Goal: Transaction & Acquisition: Purchase product/service

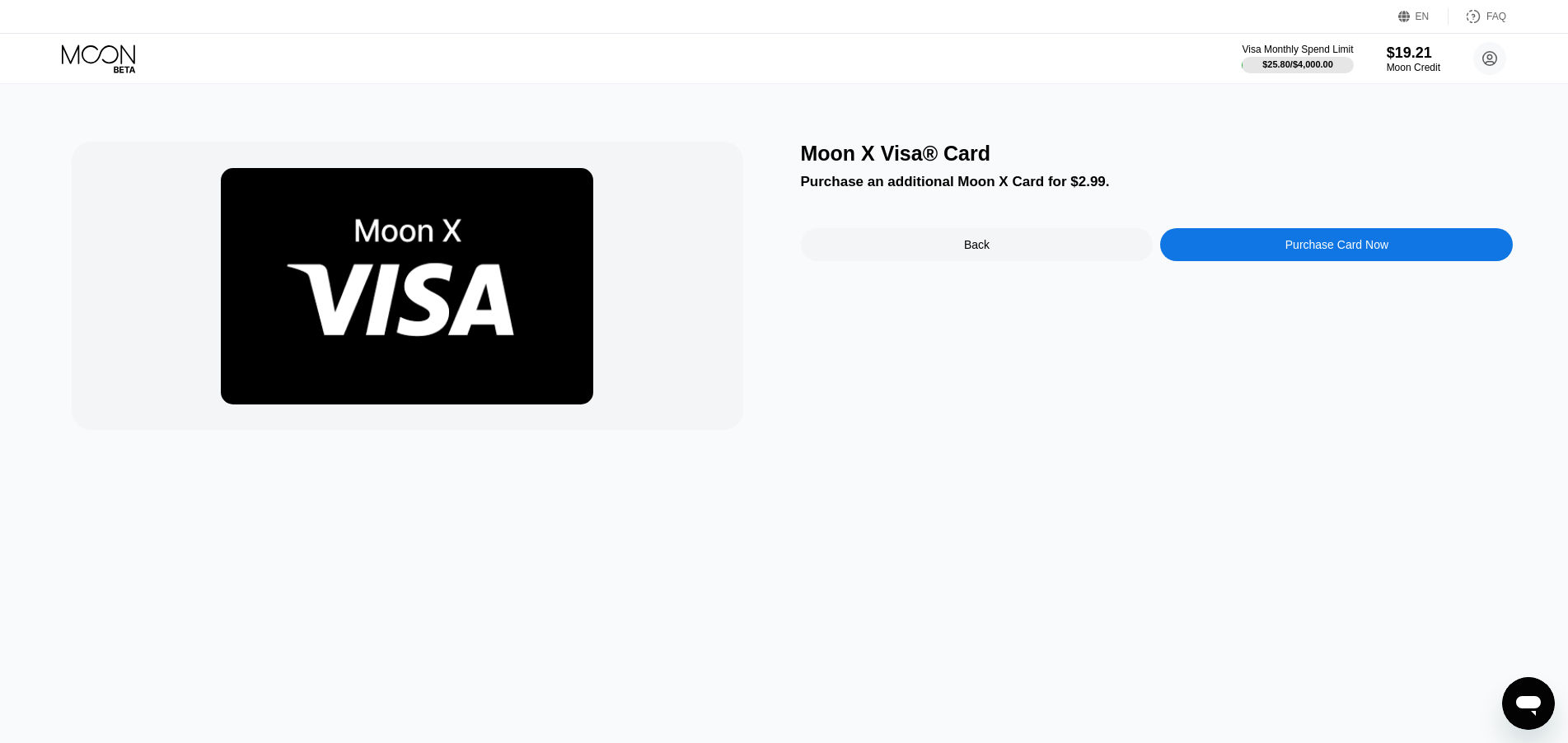
click at [1317, 242] on div "Purchase Card Now" at bounding box center [1336, 244] width 103 height 13
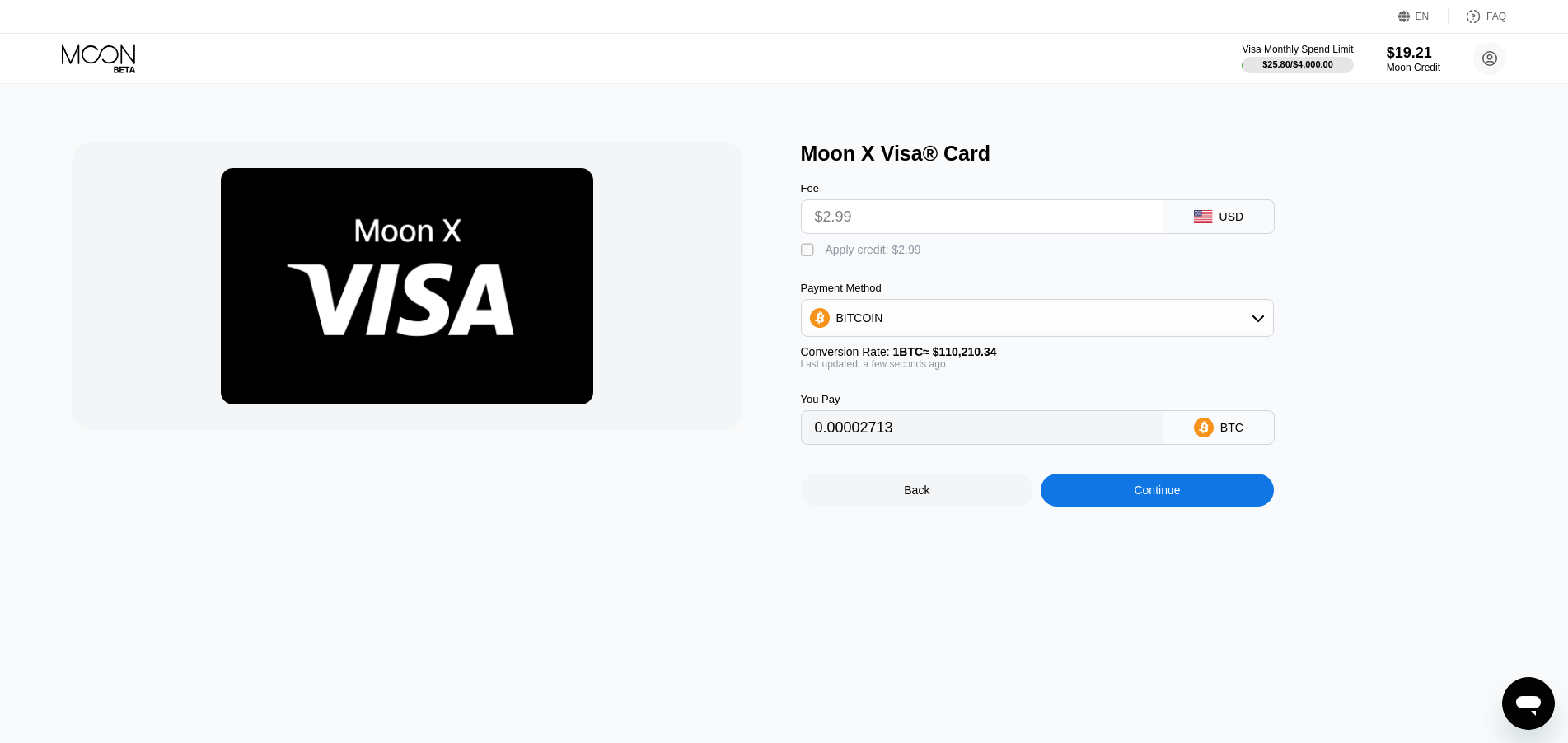
click at [815, 251] on div "" at bounding box center [809, 250] width 16 height 16
type input "0"
click at [771, 291] on div at bounding box center [428, 324] width 713 height 365
click at [894, 441] on input "0" at bounding box center [982, 428] width 335 height 33
click at [1180, 497] on div "Continue" at bounding box center [1157, 490] width 46 height 13
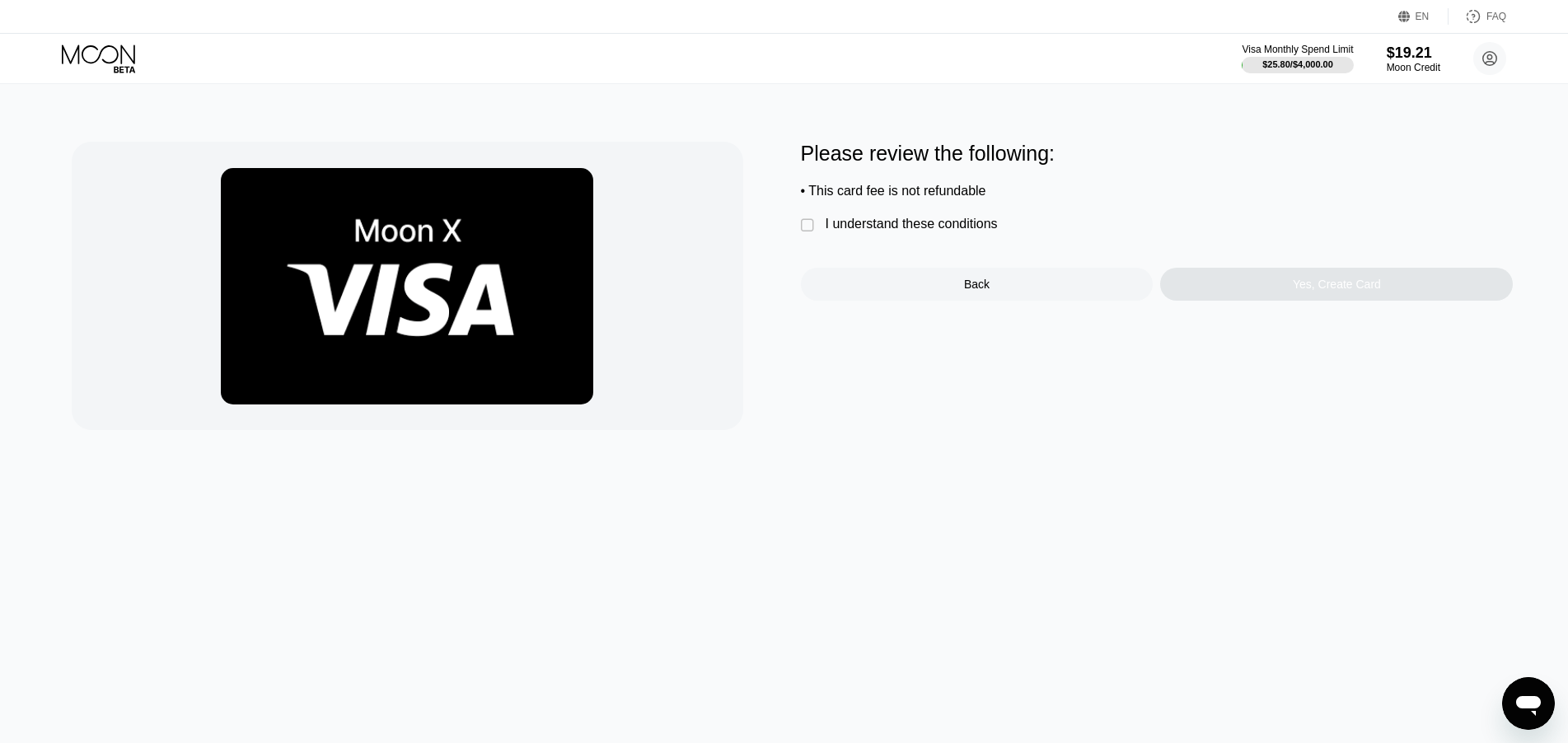
click at [896, 232] on div "I understand these conditions" at bounding box center [911, 224] width 172 height 15
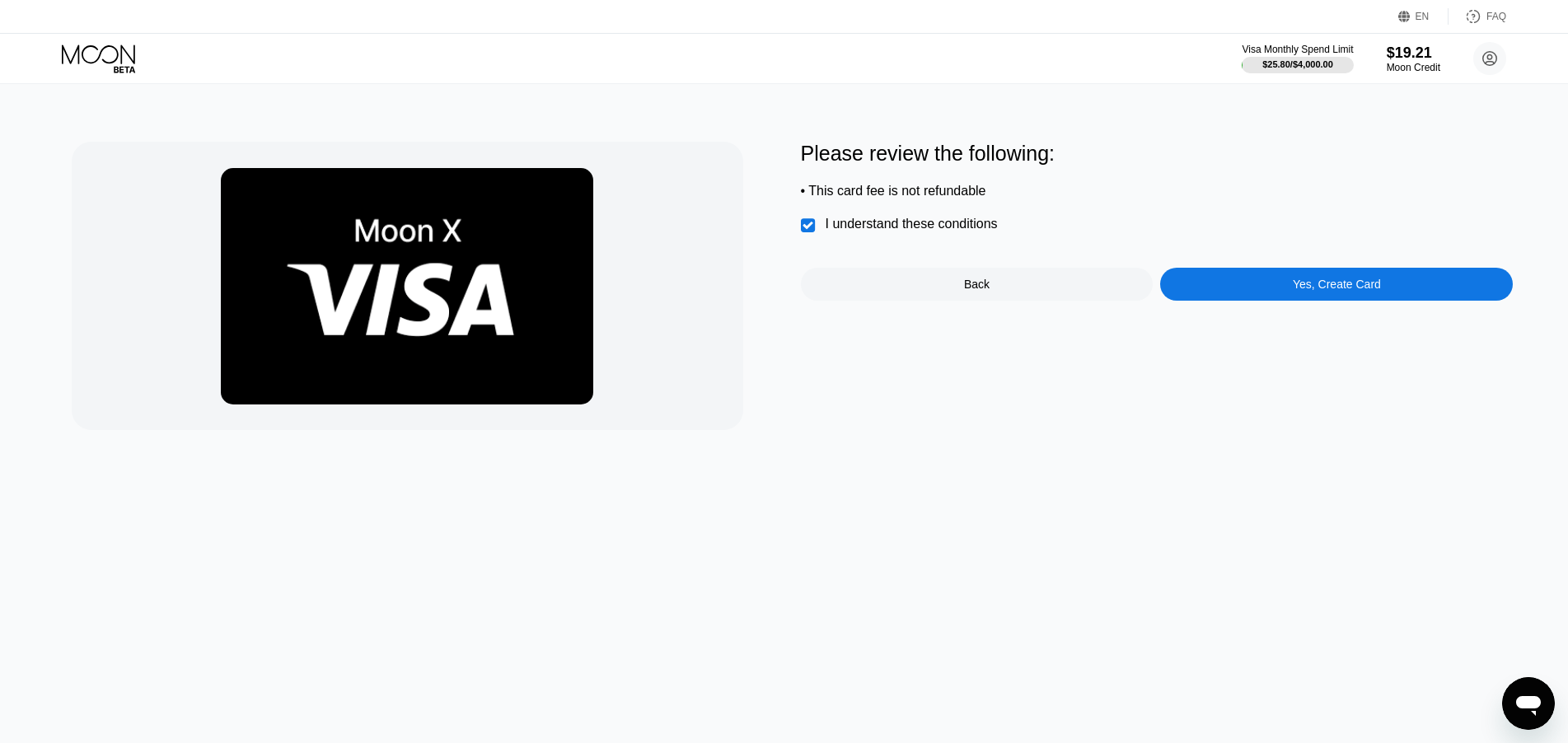
click at [1359, 291] on div "Yes, Create Card" at bounding box center [1337, 283] width 88 height 13
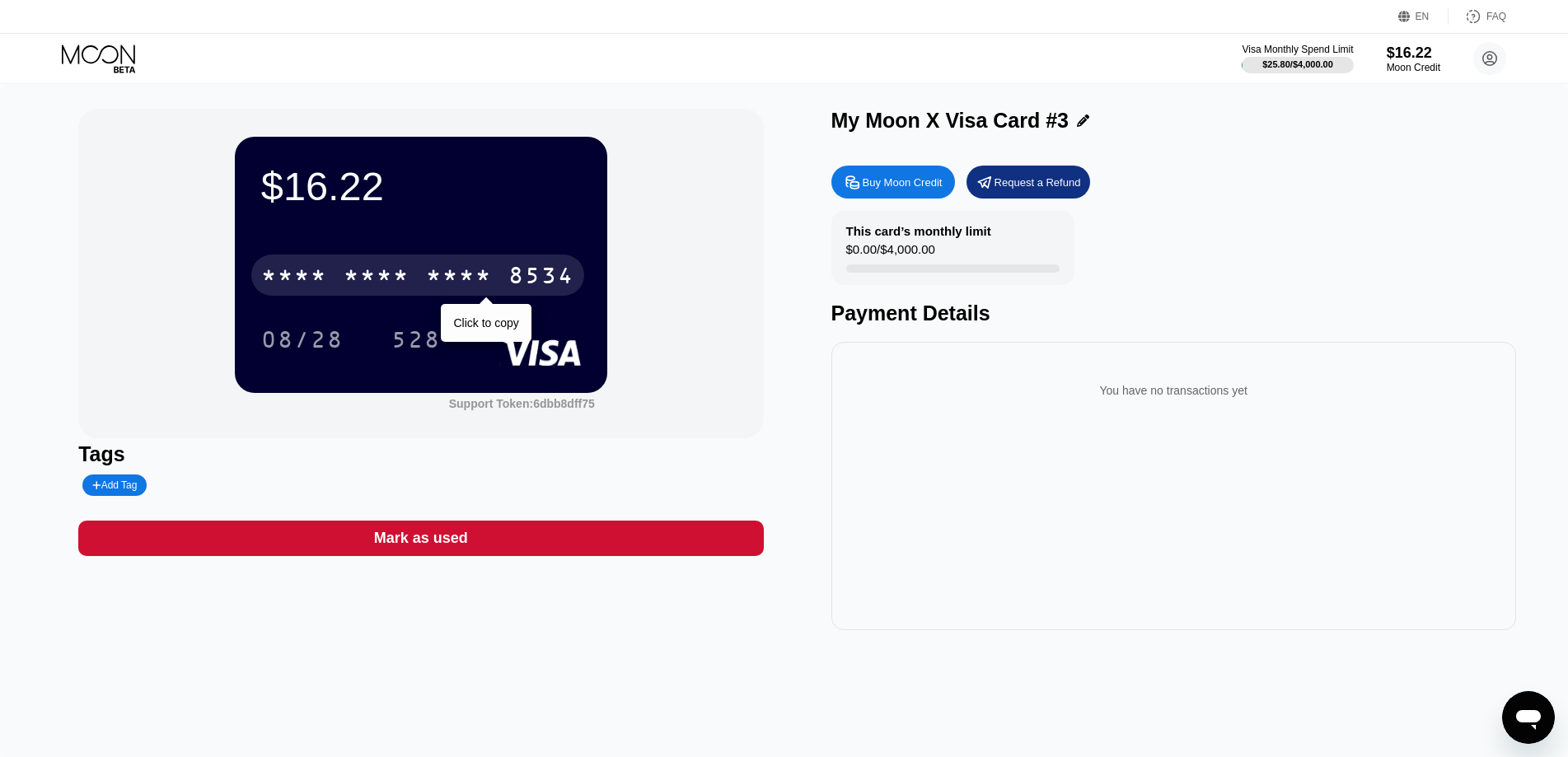
click at [392, 283] on div "* * * *" at bounding box center [377, 277] width 66 height 27
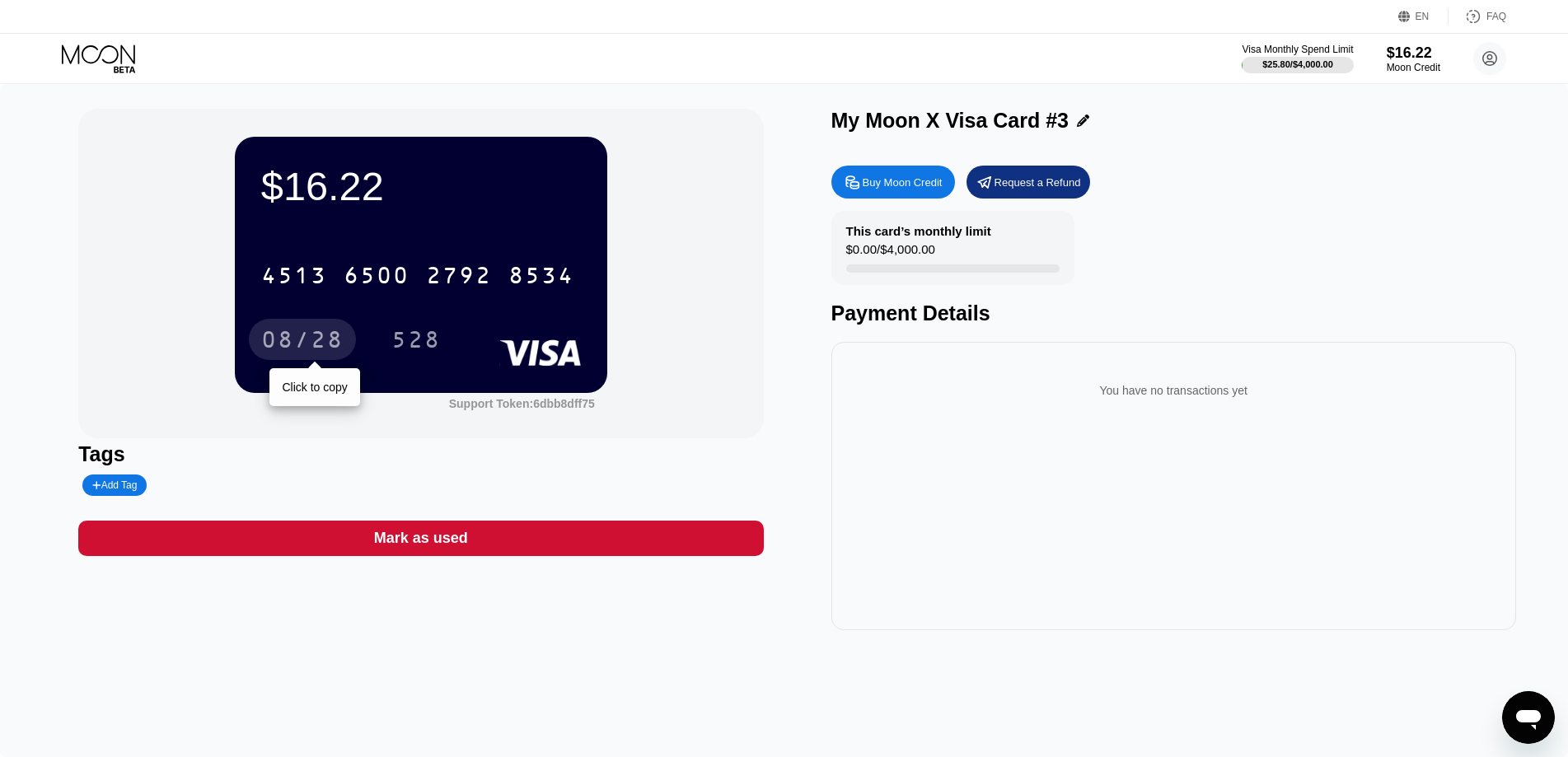
click at [305, 347] on div "08/28" at bounding box center [302, 341] width 82 height 27
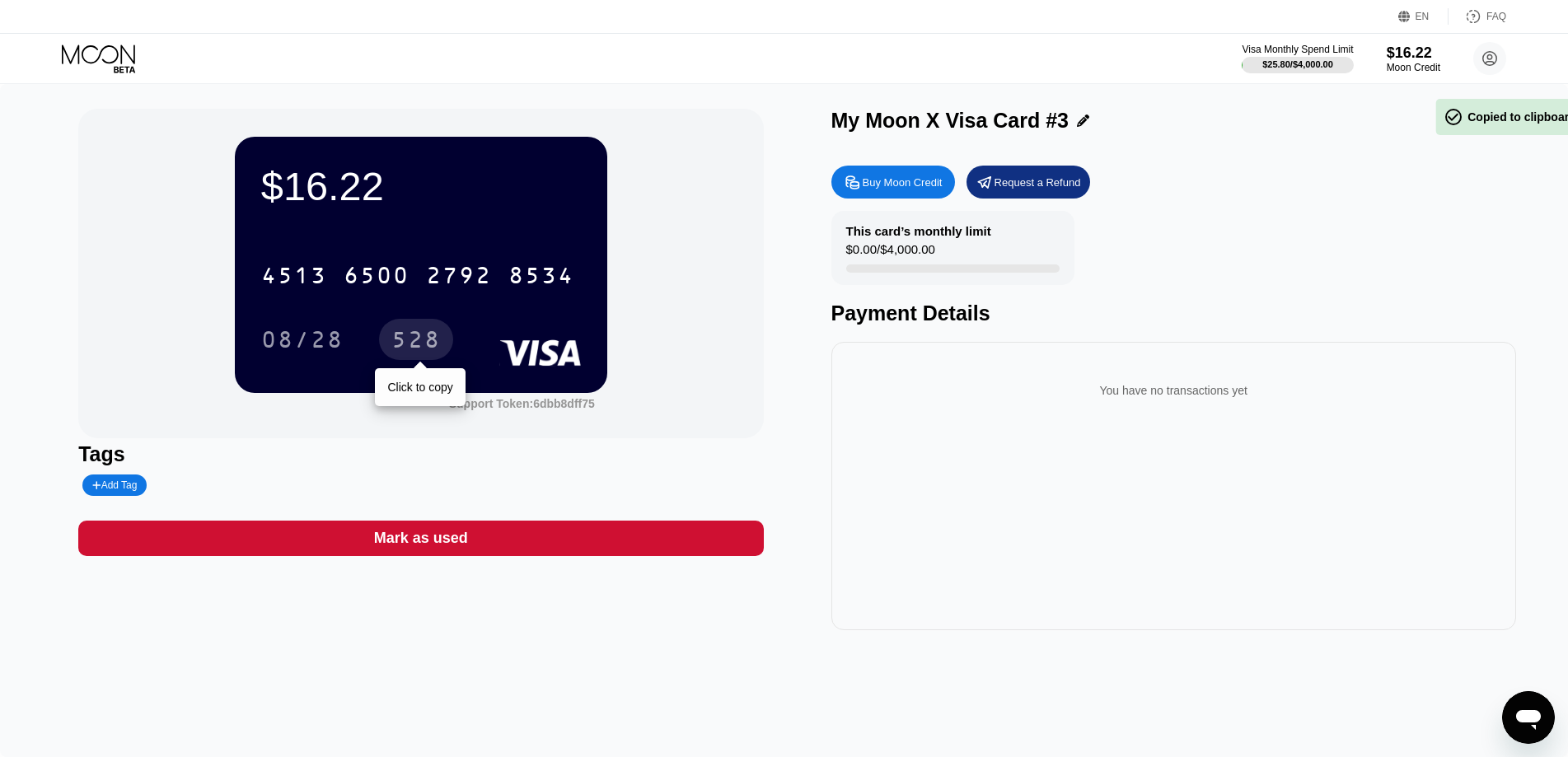
click at [392, 349] on div "528" at bounding box center [416, 341] width 49 height 27
click at [75, 58] on icon at bounding box center [100, 58] width 77 height 29
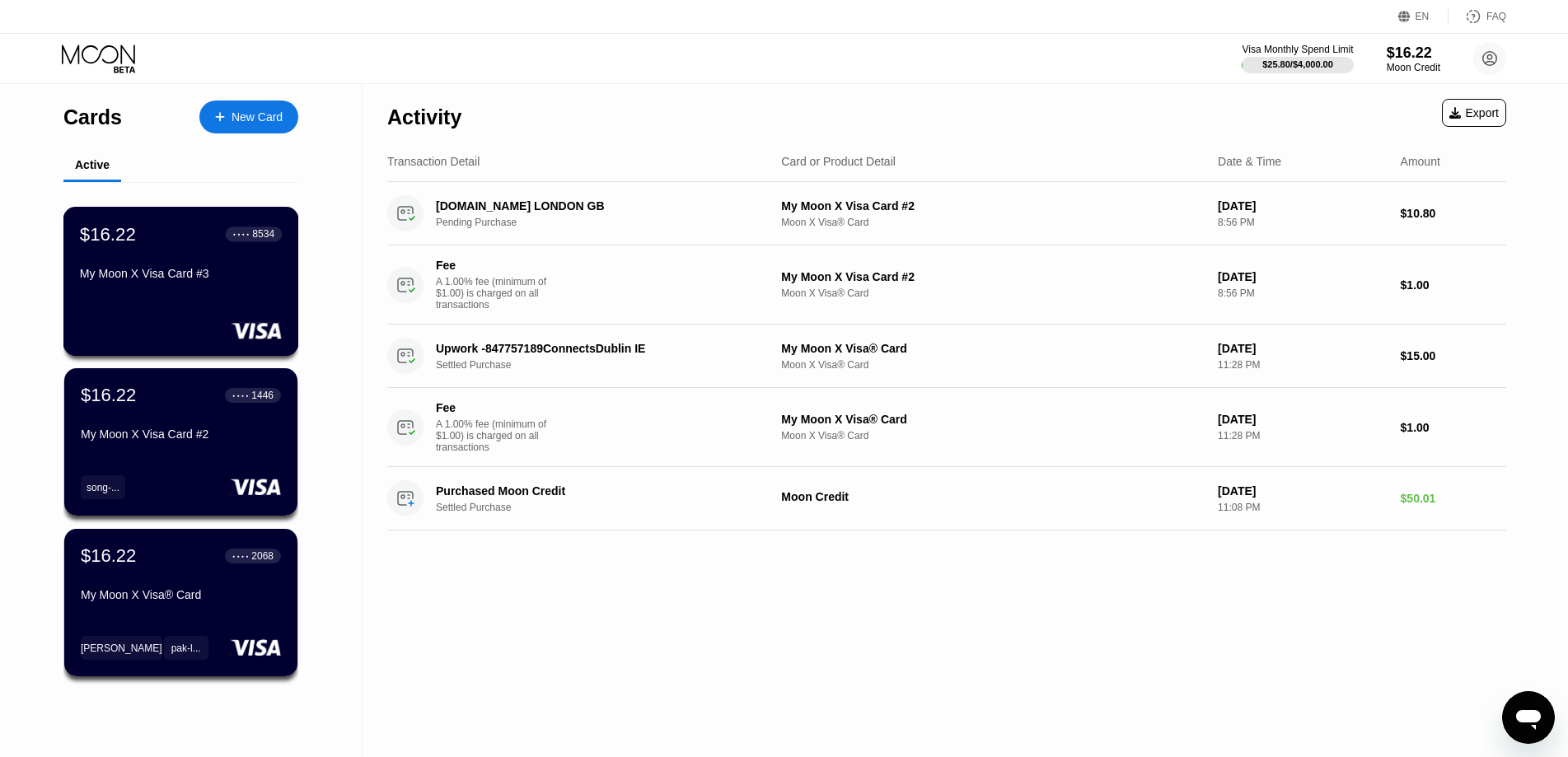
click at [231, 270] on div "$16.22 ● ● ● ● 8534 My Moon X Visa Card #3" at bounding box center [181, 254] width 202 height 63
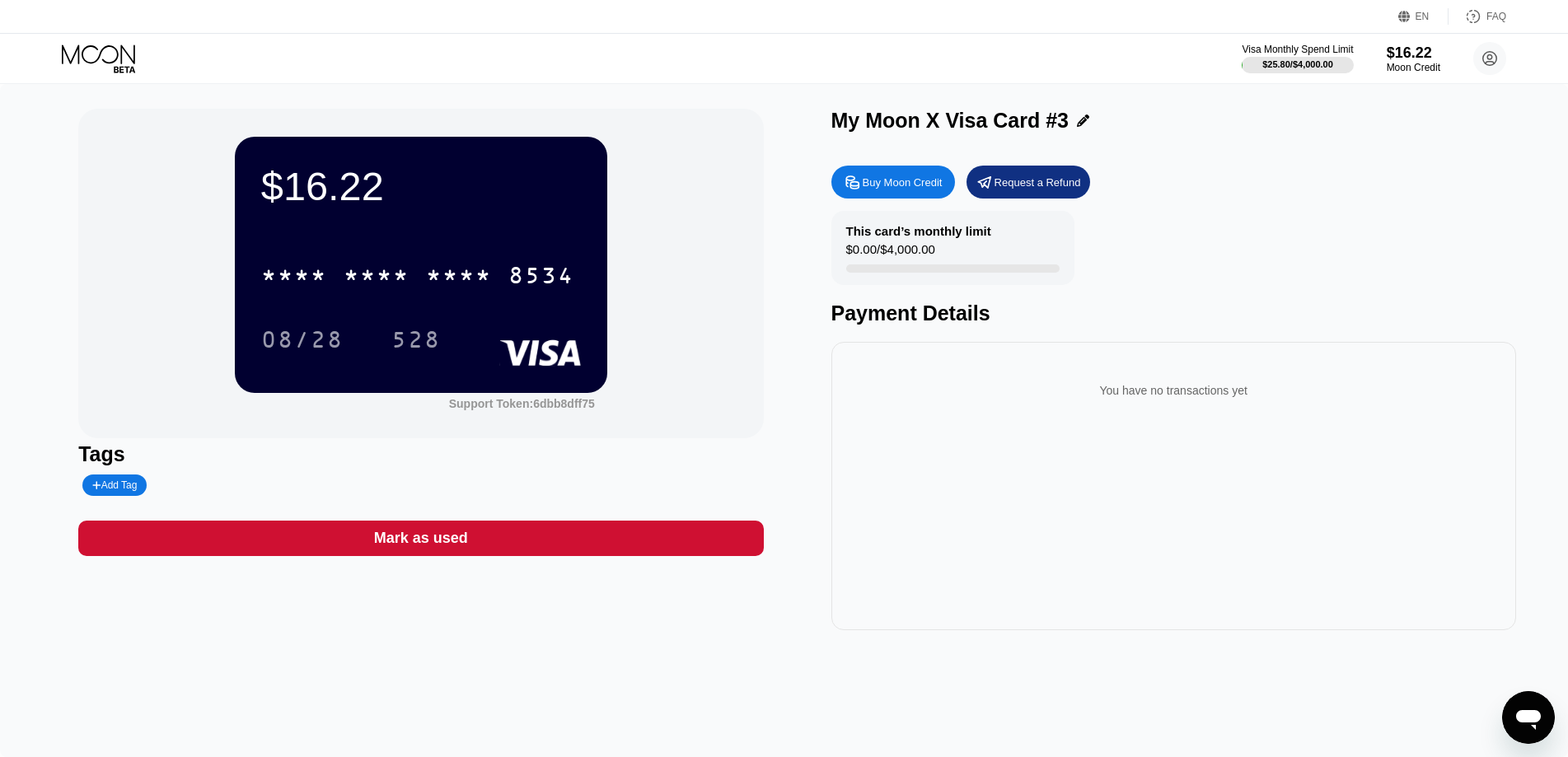
click at [113, 487] on div "Add Tag" at bounding box center [114, 485] width 44 height 11
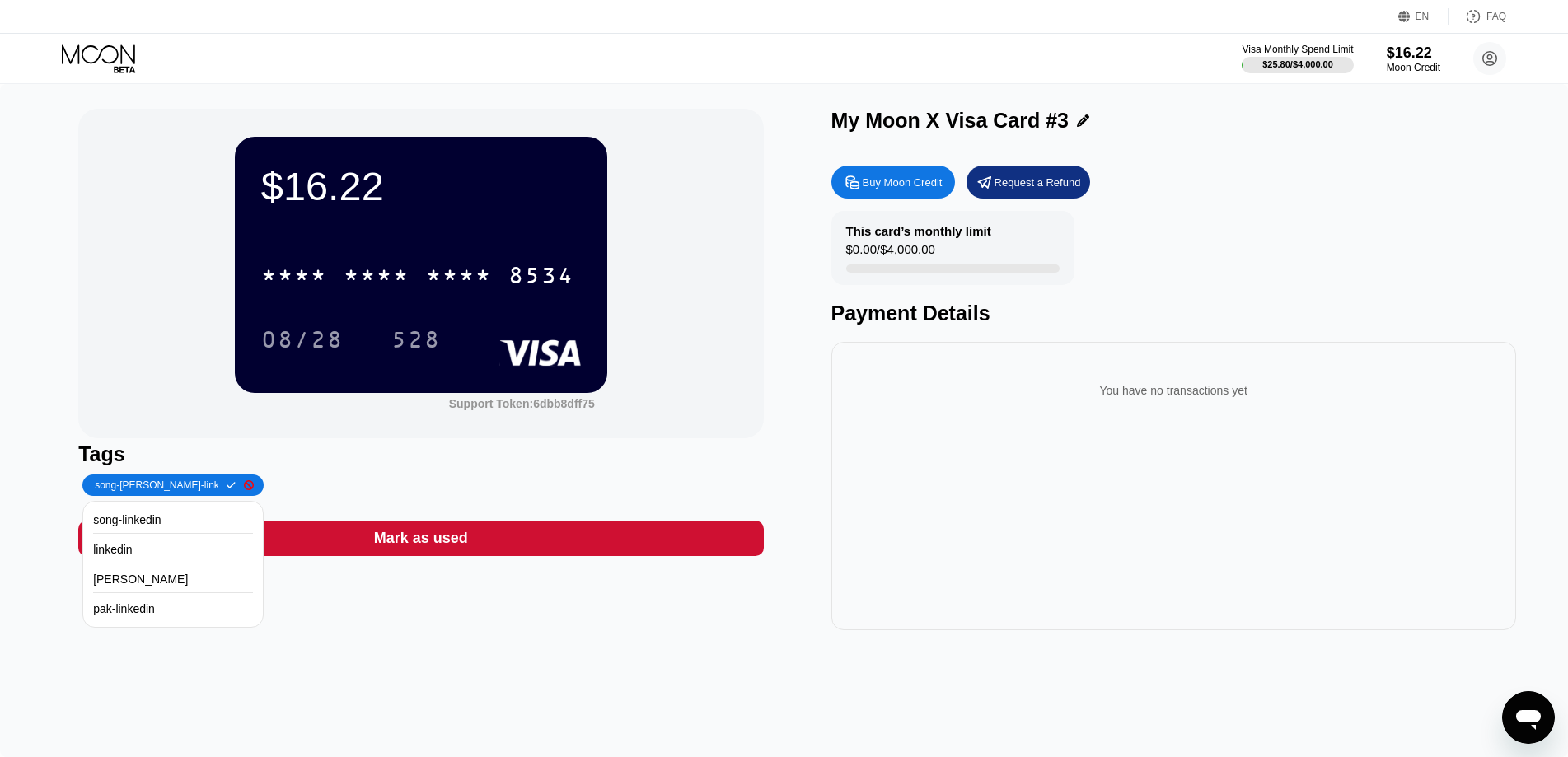
type input "song-[PERSON_NAME]-linkedin"
click at [220, 488] on div at bounding box center [227, 485] width 17 height 10
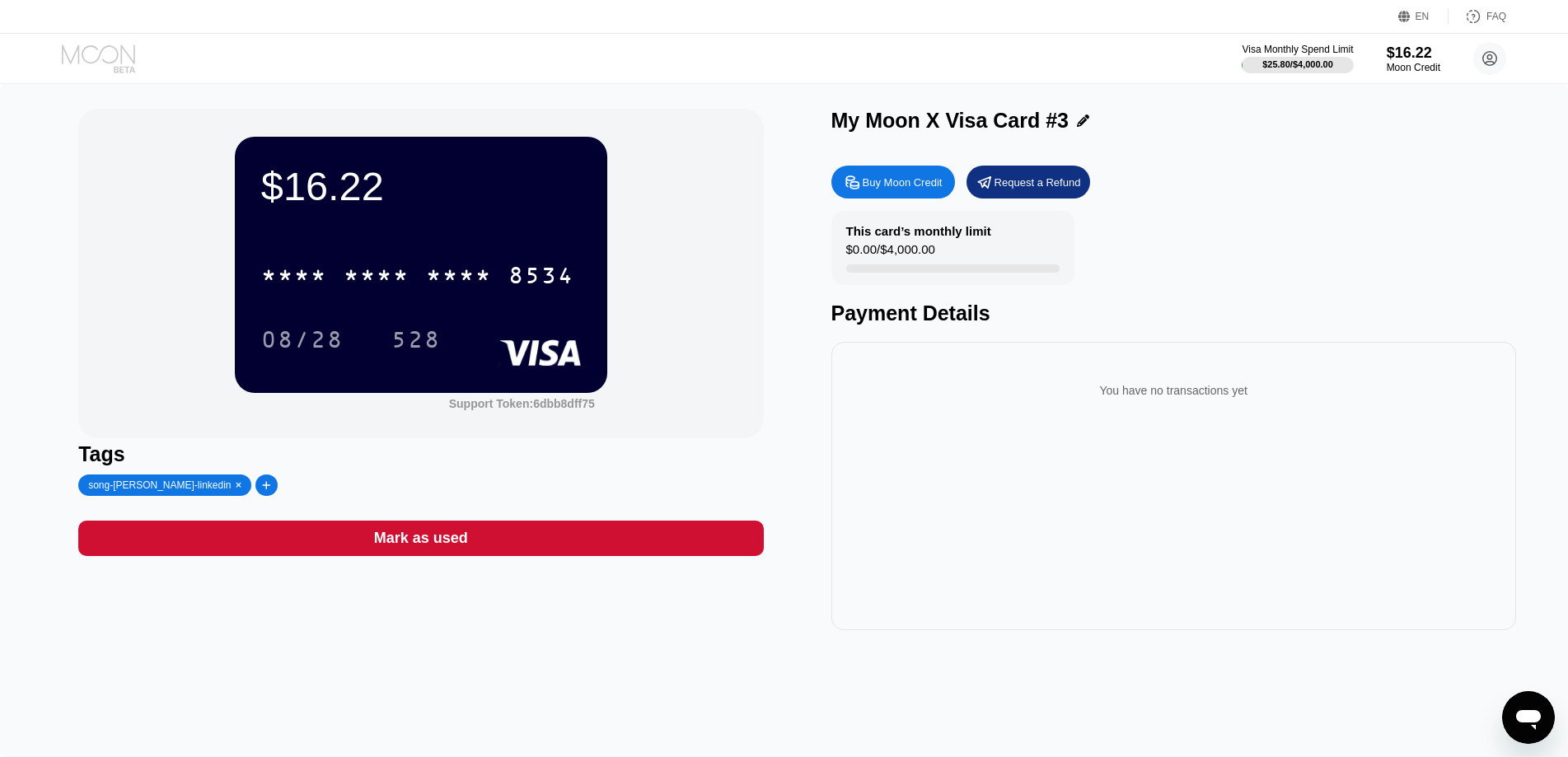
click at [105, 62] on icon at bounding box center [100, 58] width 77 height 29
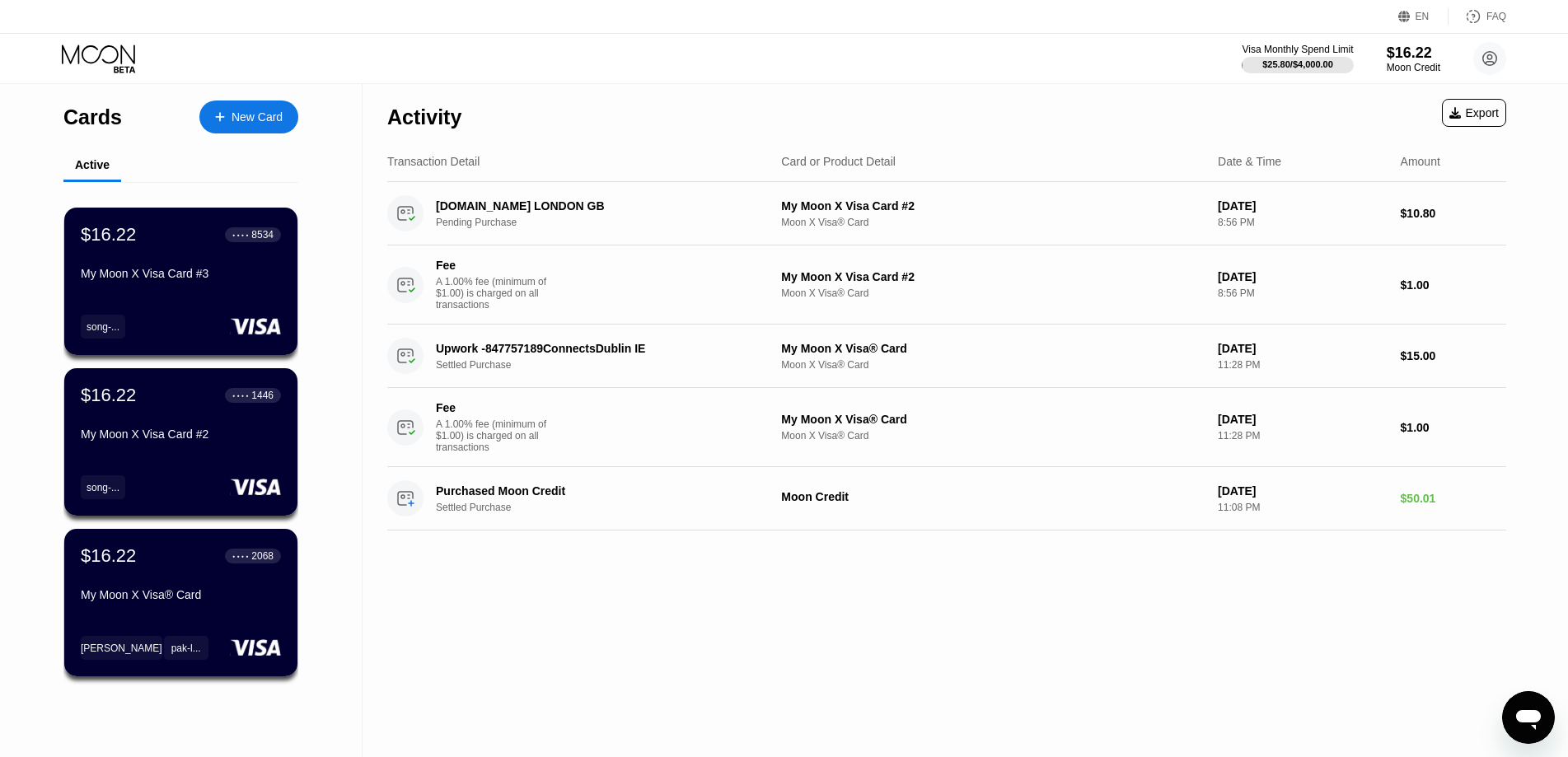
click at [357, 460] on div "Cards New Card Active $16.22 ● ● ● ● 8534 My Moon X Visa Card #3 song-... $16.2…" at bounding box center [182, 420] width 363 height 673
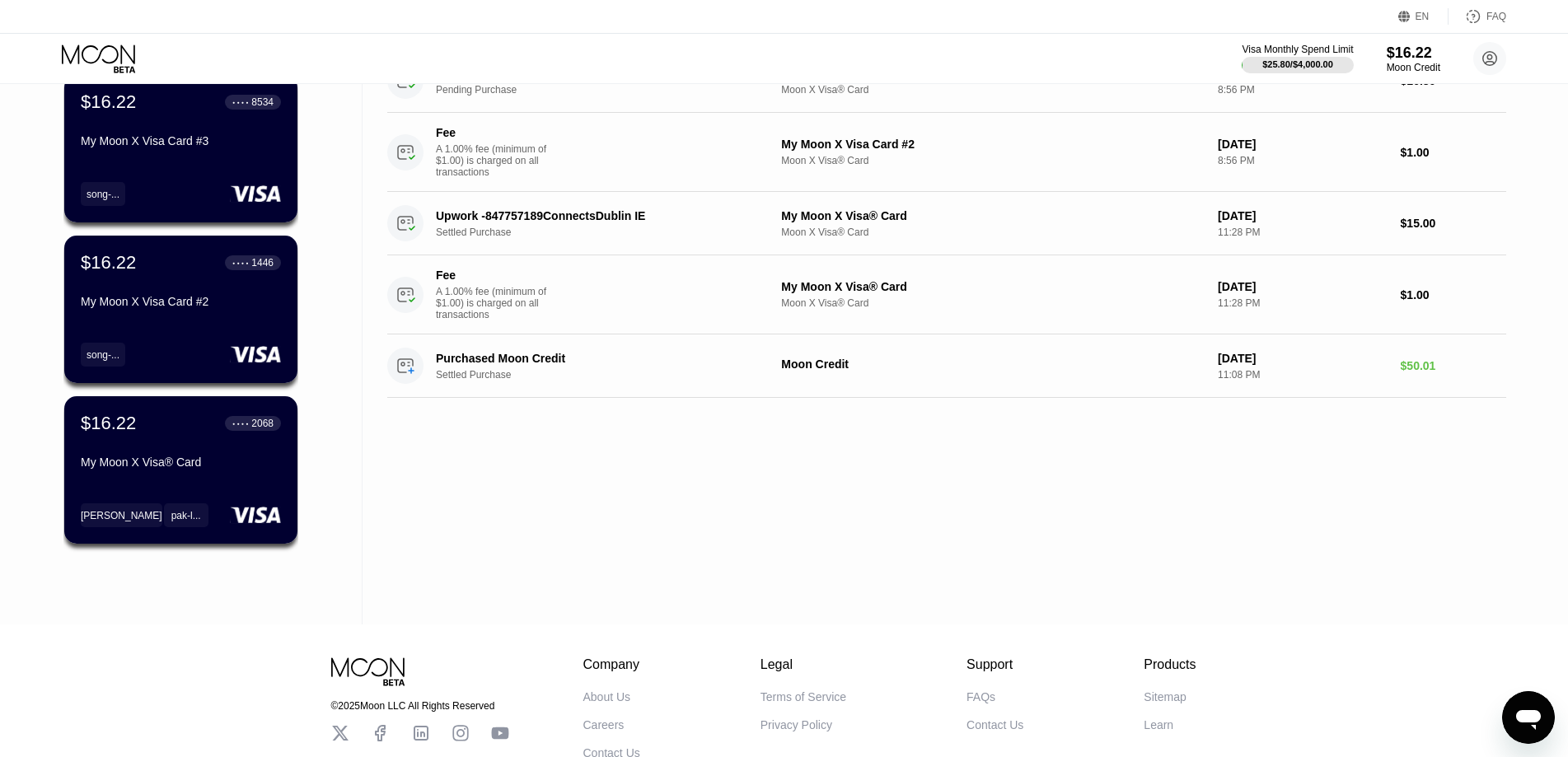
scroll to position [253, 0]
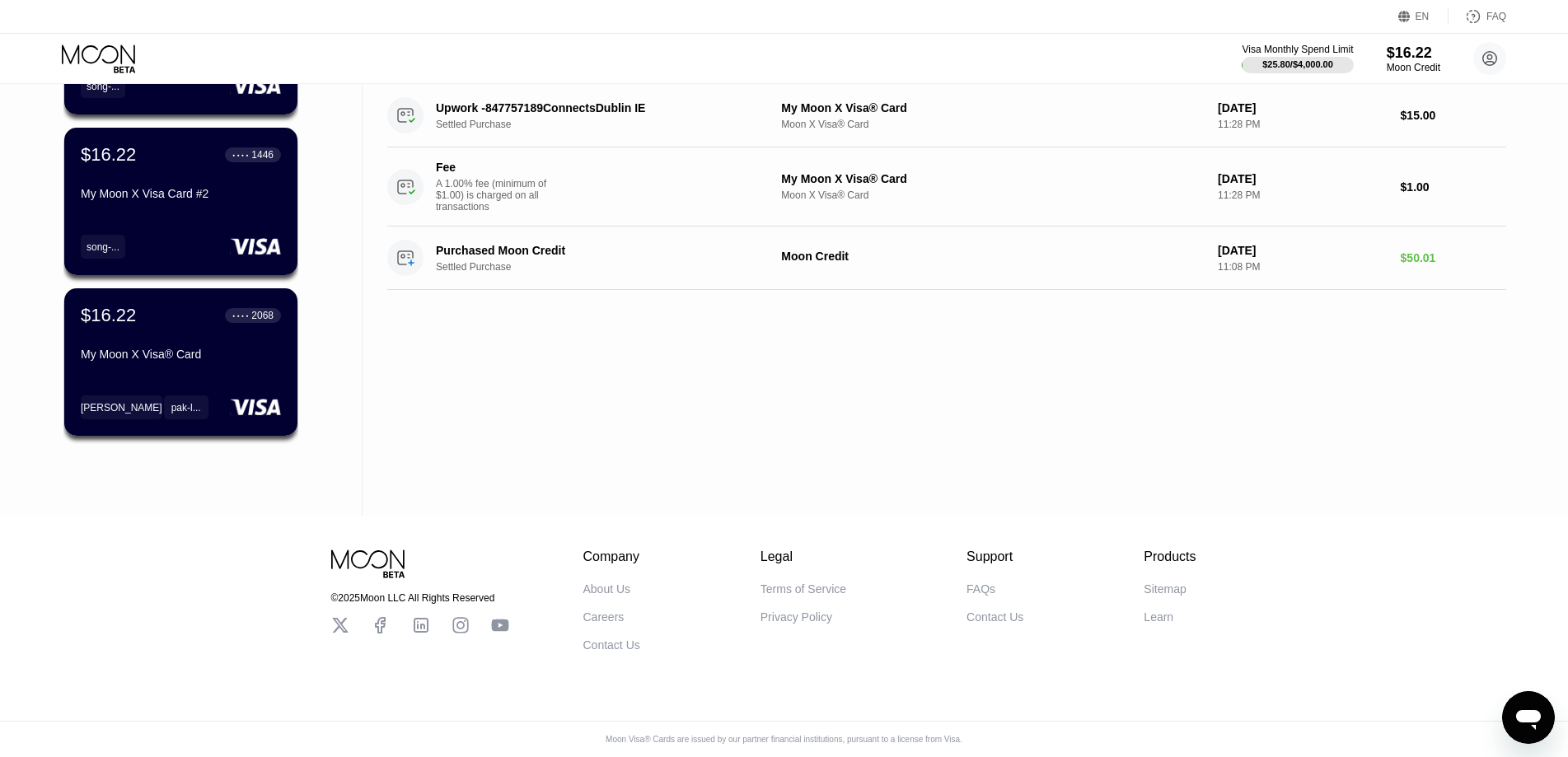
click at [387, 360] on div "Activity Export Transaction Detail Card or Product Detail Date & Time Amount [D…" at bounding box center [947, 180] width 1169 height 673
click at [177, 220] on div "$16.22 ● ● ● ● 1446 My Moon X Visa Card #2 song-..." at bounding box center [181, 201] width 236 height 149
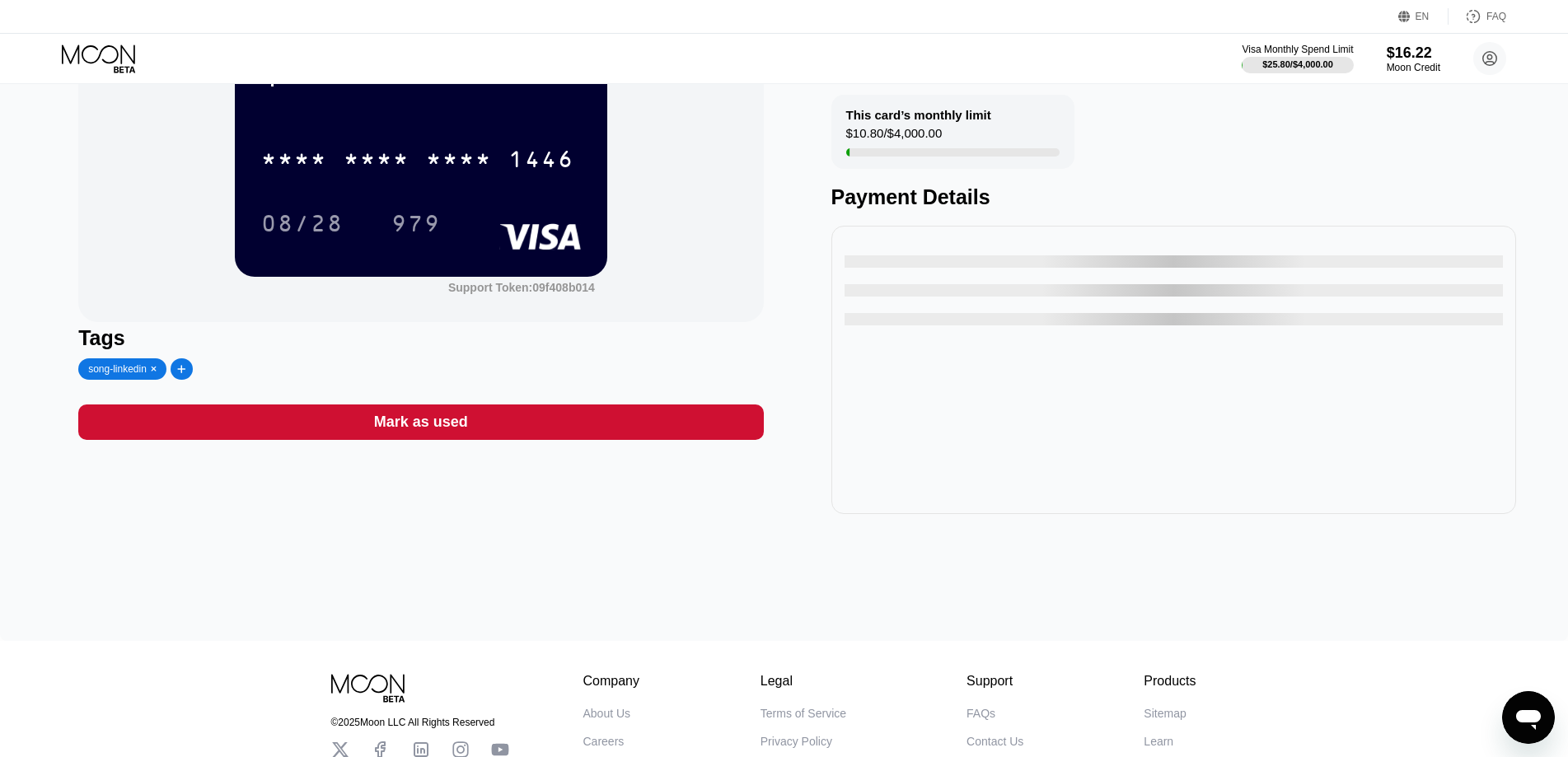
scroll to position [253, 0]
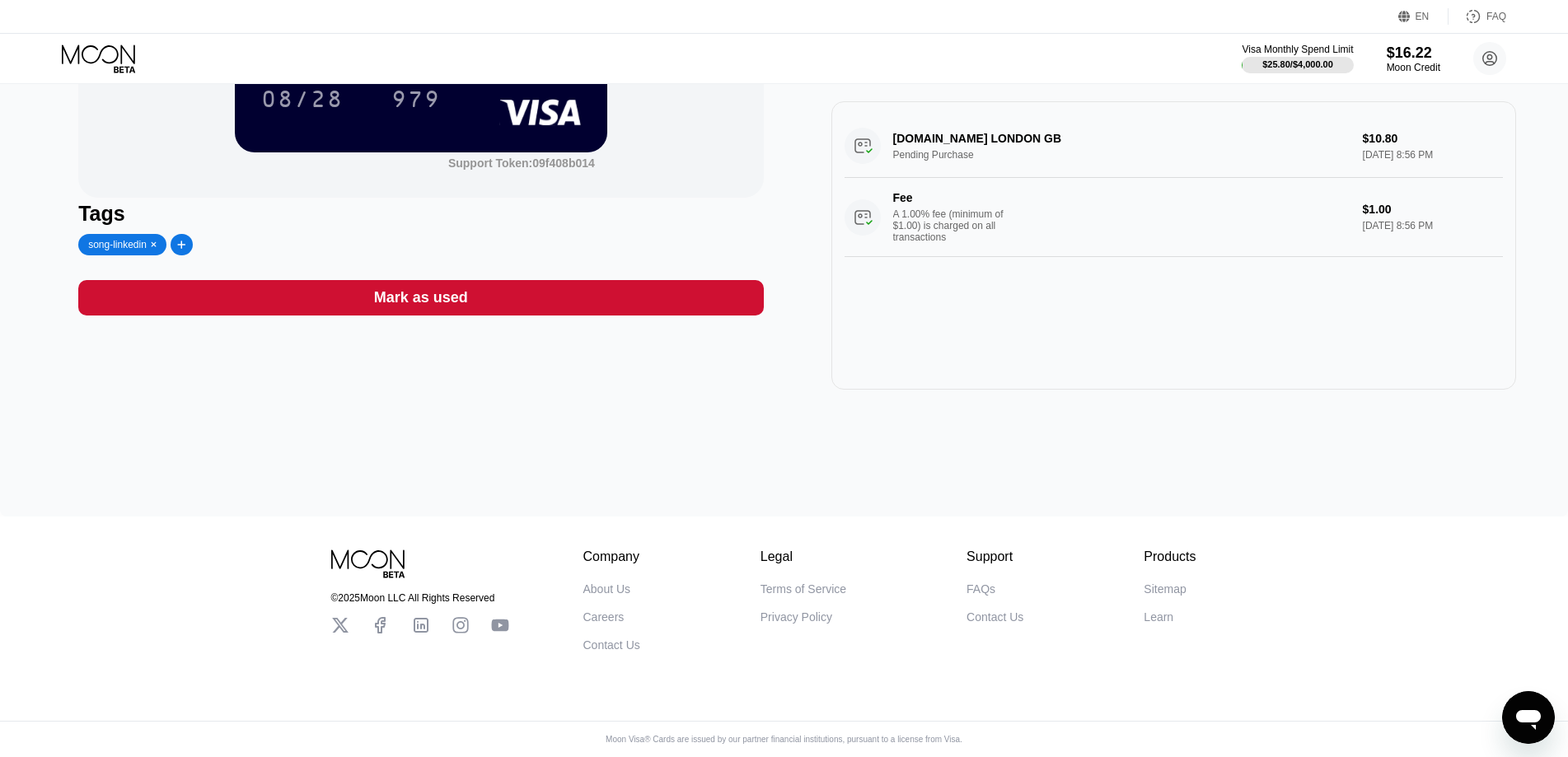
click at [112, 239] on div "song-linkedin" at bounding box center [118, 244] width 59 height 11
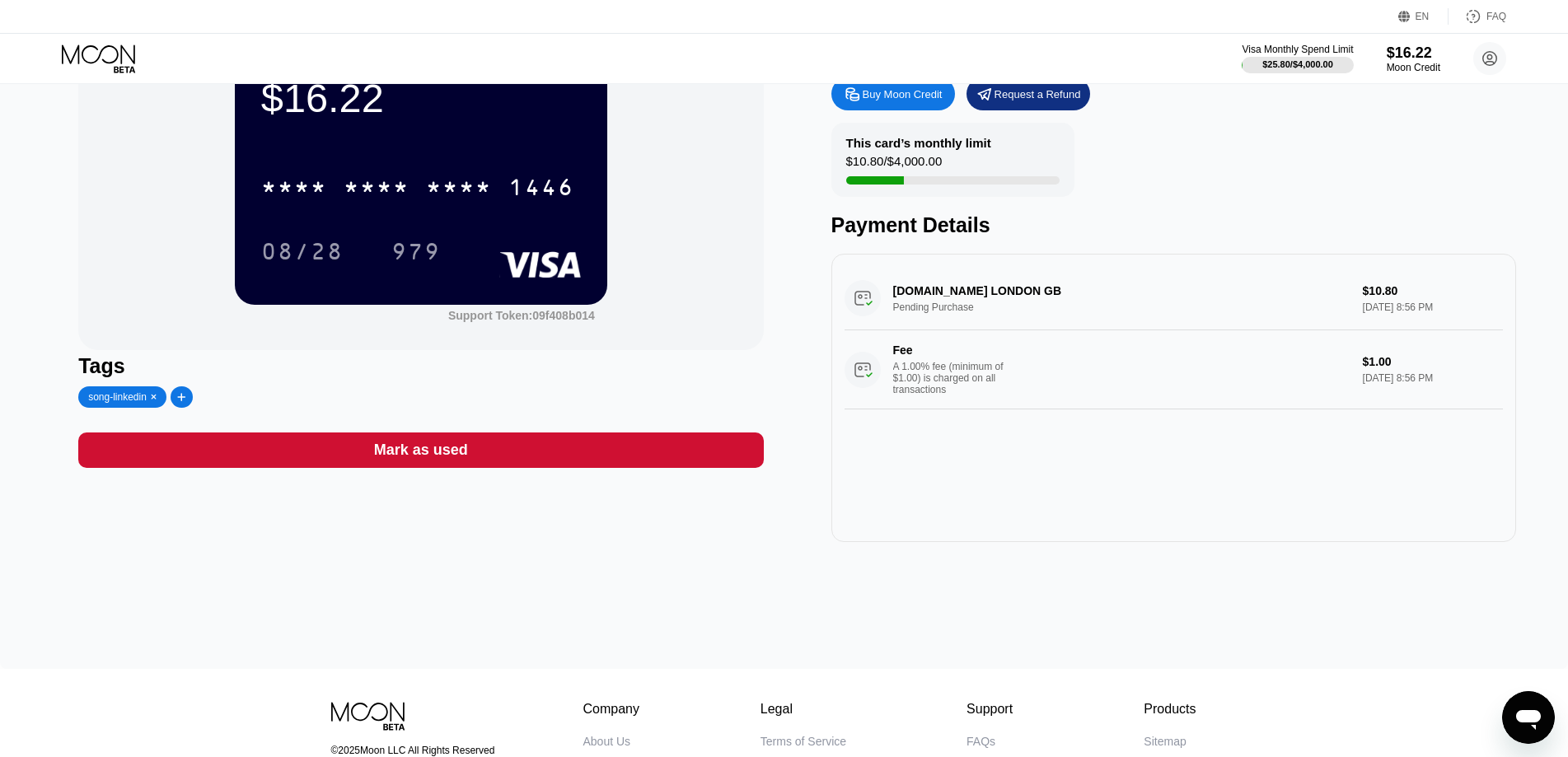
scroll to position [0, 0]
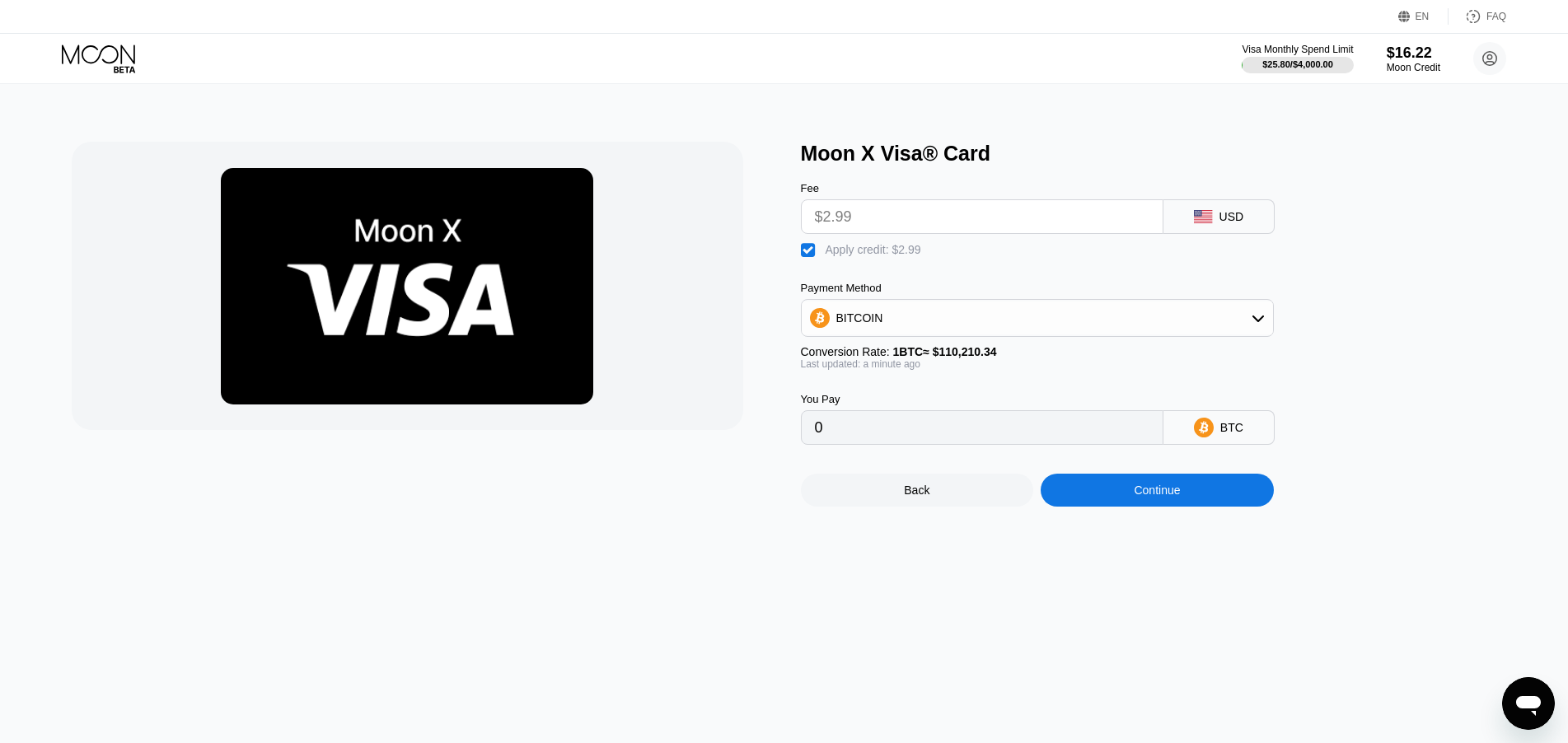
click at [65, 46] on icon at bounding box center [100, 58] width 77 height 29
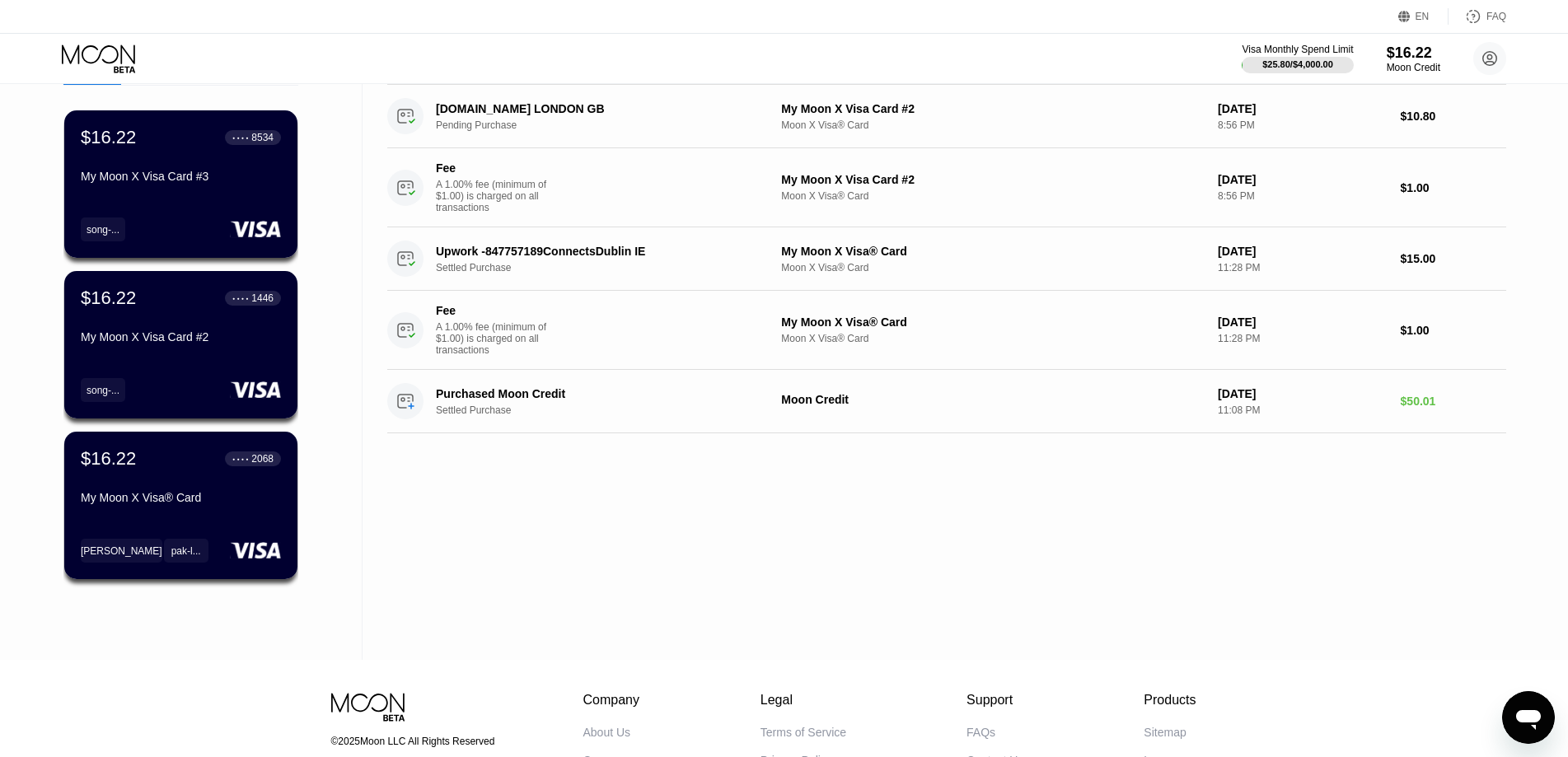
scroll to position [137, 0]
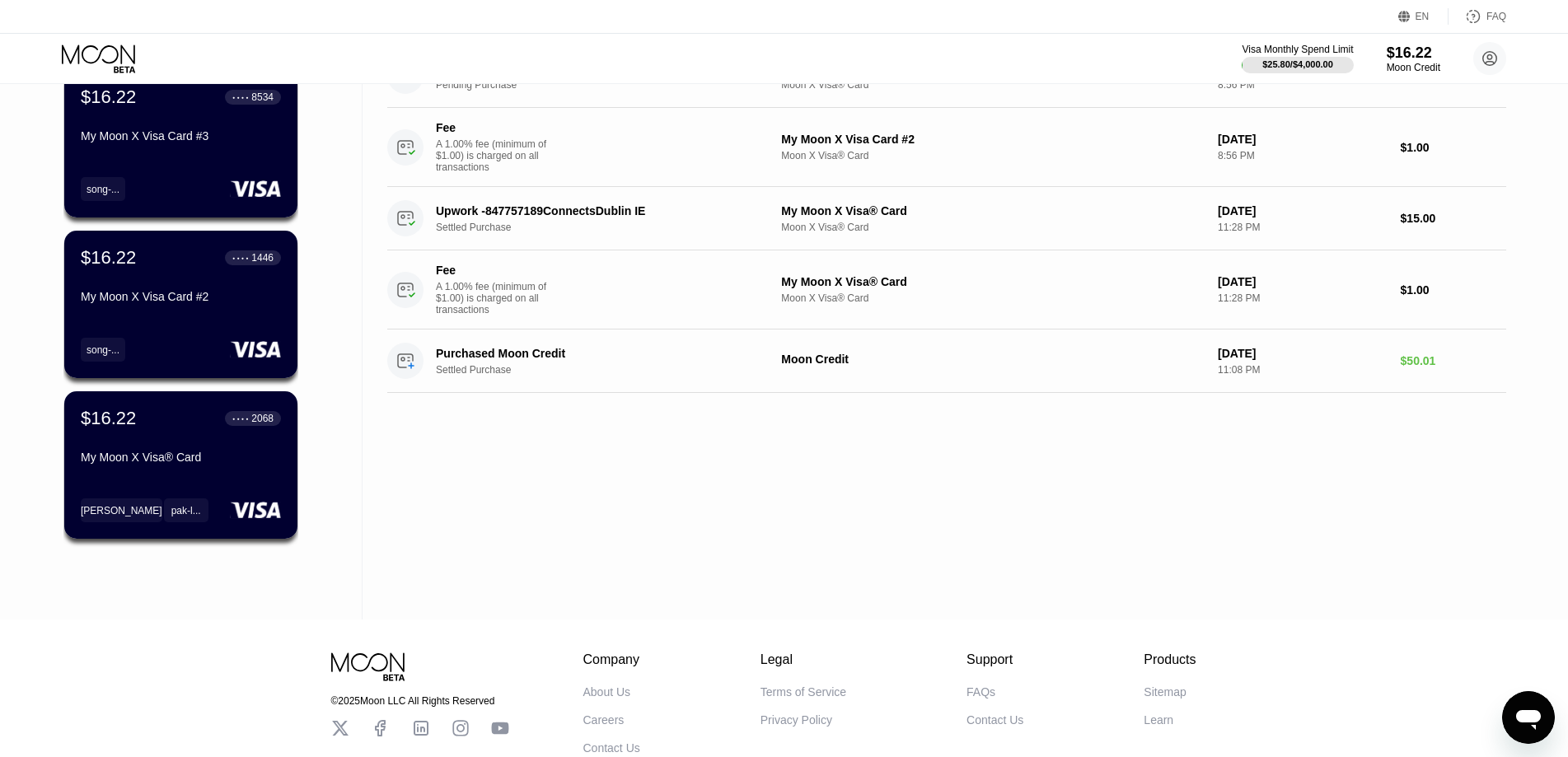
click at [693, 469] on div "Activity Export Transaction Detail Card or Product Detail Date & Time Amount [D…" at bounding box center [947, 283] width 1169 height 673
click at [694, 502] on div "Activity Export Transaction Detail Card or Product Detail Date & Time Amount [D…" at bounding box center [947, 283] width 1169 height 673
click at [739, 483] on div "Activity Export Transaction Detail Card or Product Detail Date & Time Amount [D…" at bounding box center [947, 283] width 1169 height 673
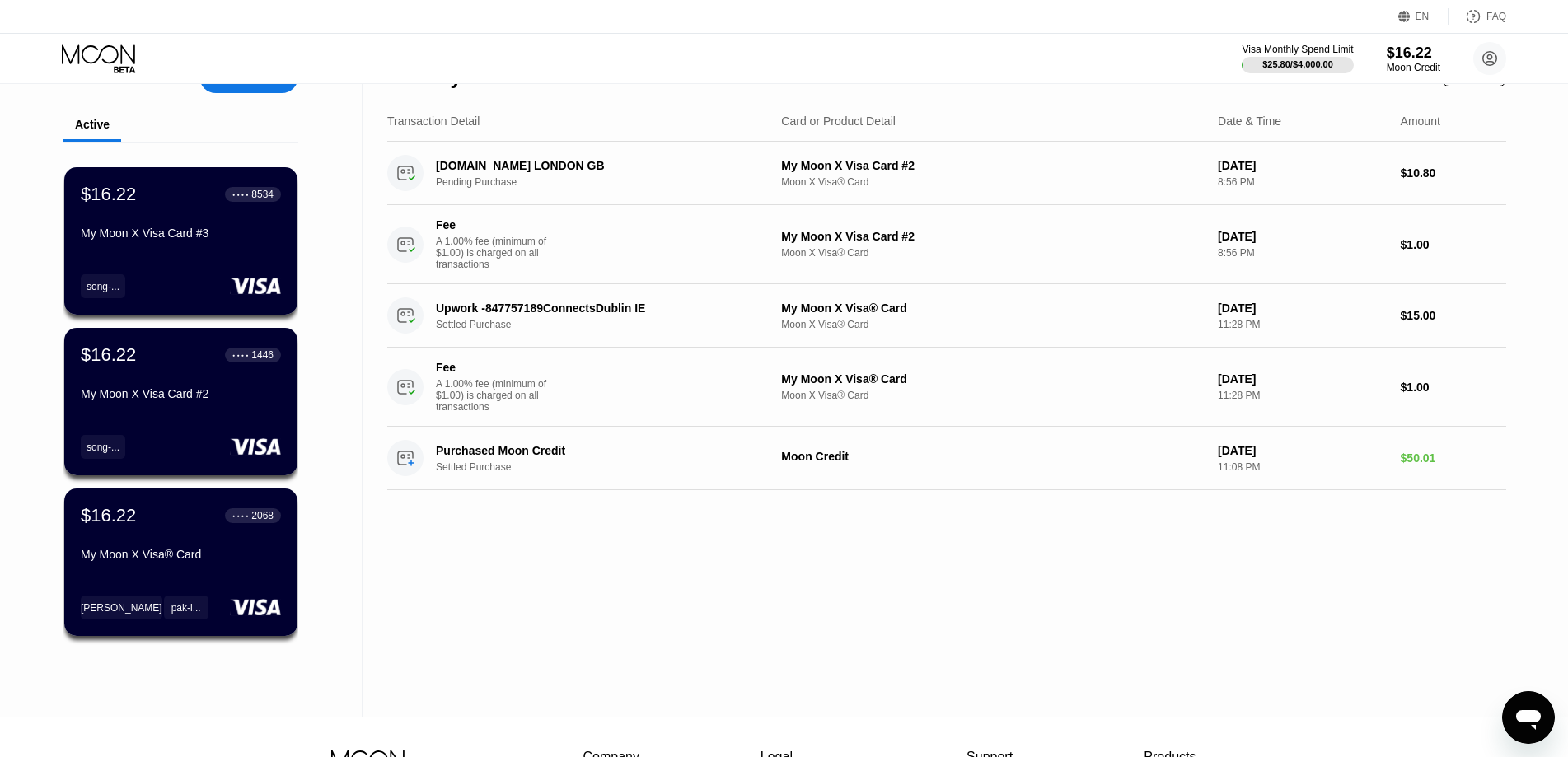
scroll to position [0, 0]
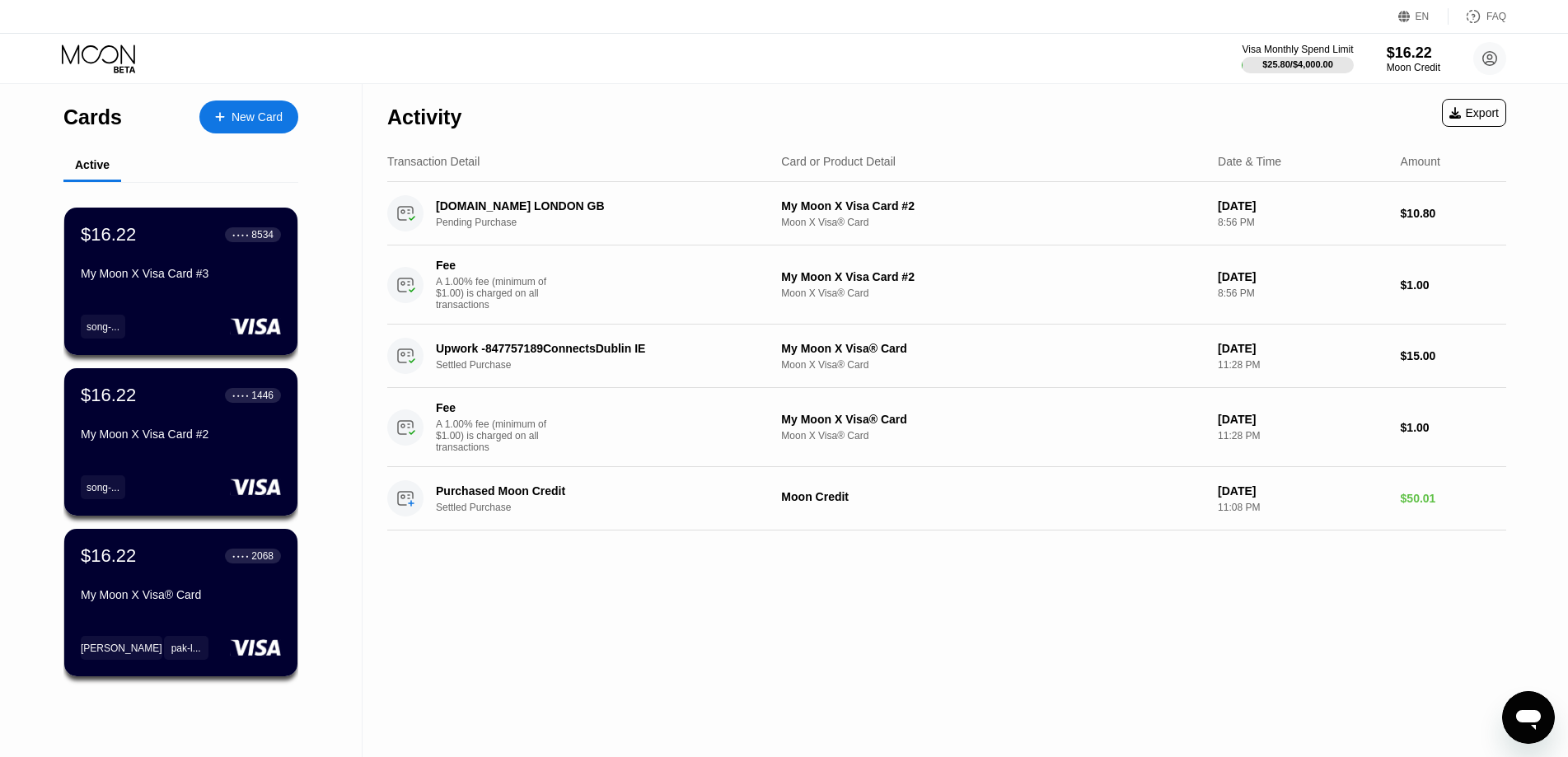
click at [762, 596] on div "Activity Export Transaction Detail Card or Product Detail Date & Time Amount [D…" at bounding box center [947, 420] width 1169 height 673
click at [348, 561] on div "Cards New Card Active $16.22 ● ● ● ● 8534 My Moon X Visa Card #3 song-... $16.2…" at bounding box center [182, 420] width 363 height 673
drag, startPoint x: 646, startPoint y: 562, endPoint x: 663, endPoint y: 562, distance: 17.0
click at [646, 562] on div "Activity Export Transaction Detail Card or Product Detail Date & Time Amount [D…" at bounding box center [947, 420] width 1169 height 673
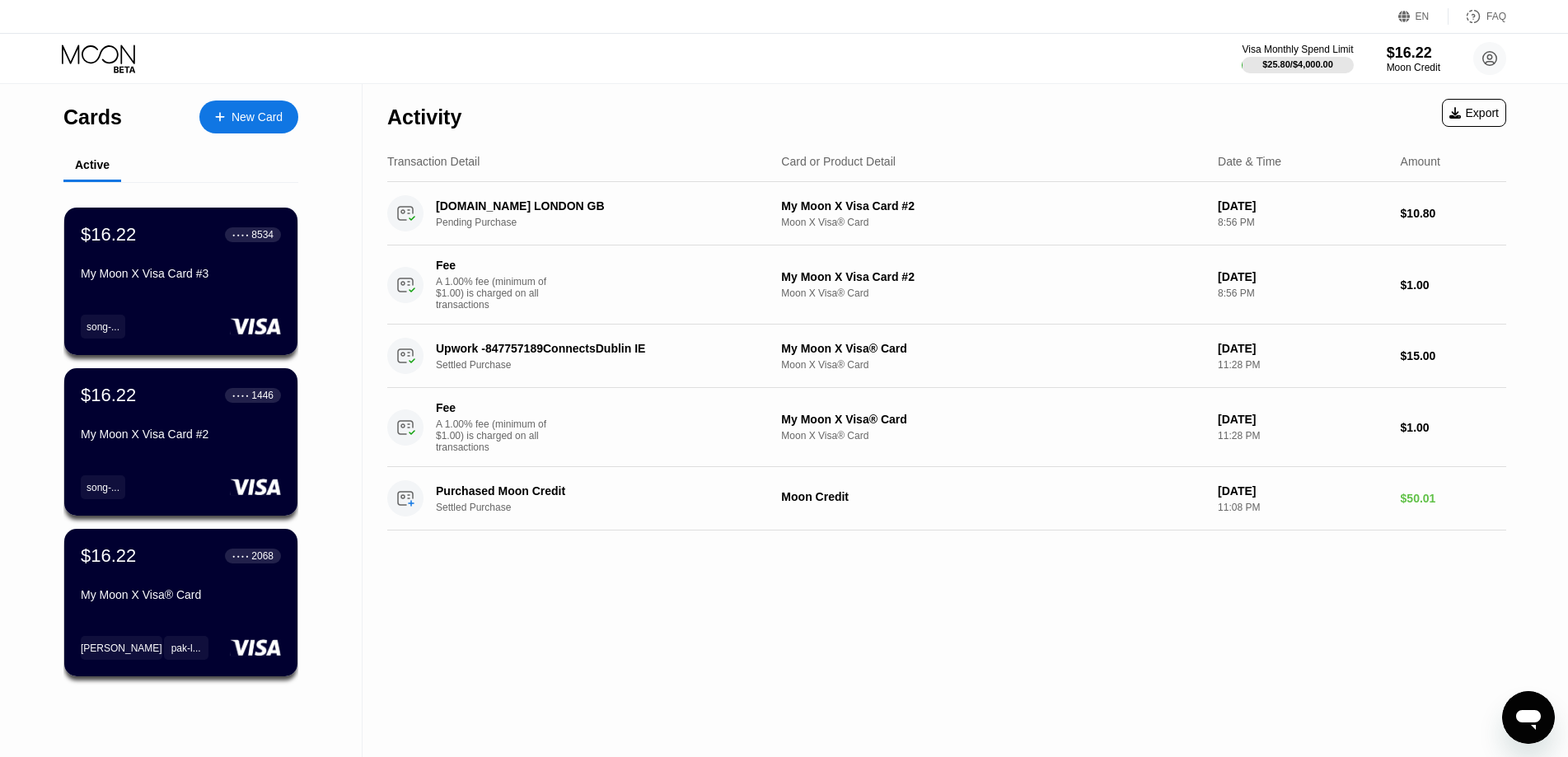
drag, startPoint x: 719, startPoint y: 576, endPoint x: 730, endPoint y: 576, distance: 11.0
click at [719, 576] on div "Activity Export Transaction Detail Card or Product Detail Date & Time Amount [D…" at bounding box center [947, 420] width 1169 height 673
drag, startPoint x: 1009, startPoint y: 576, endPoint x: 1024, endPoint y: 576, distance: 15.0
click at [1009, 576] on div "Activity Export Transaction Detail Card or Product Detail Date & Time Amount [D…" at bounding box center [947, 420] width 1169 height 673
click at [1164, 579] on div "Activity Export Transaction Detail Card or Product Detail Date & Time Amount [D…" at bounding box center [947, 420] width 1169 height 673
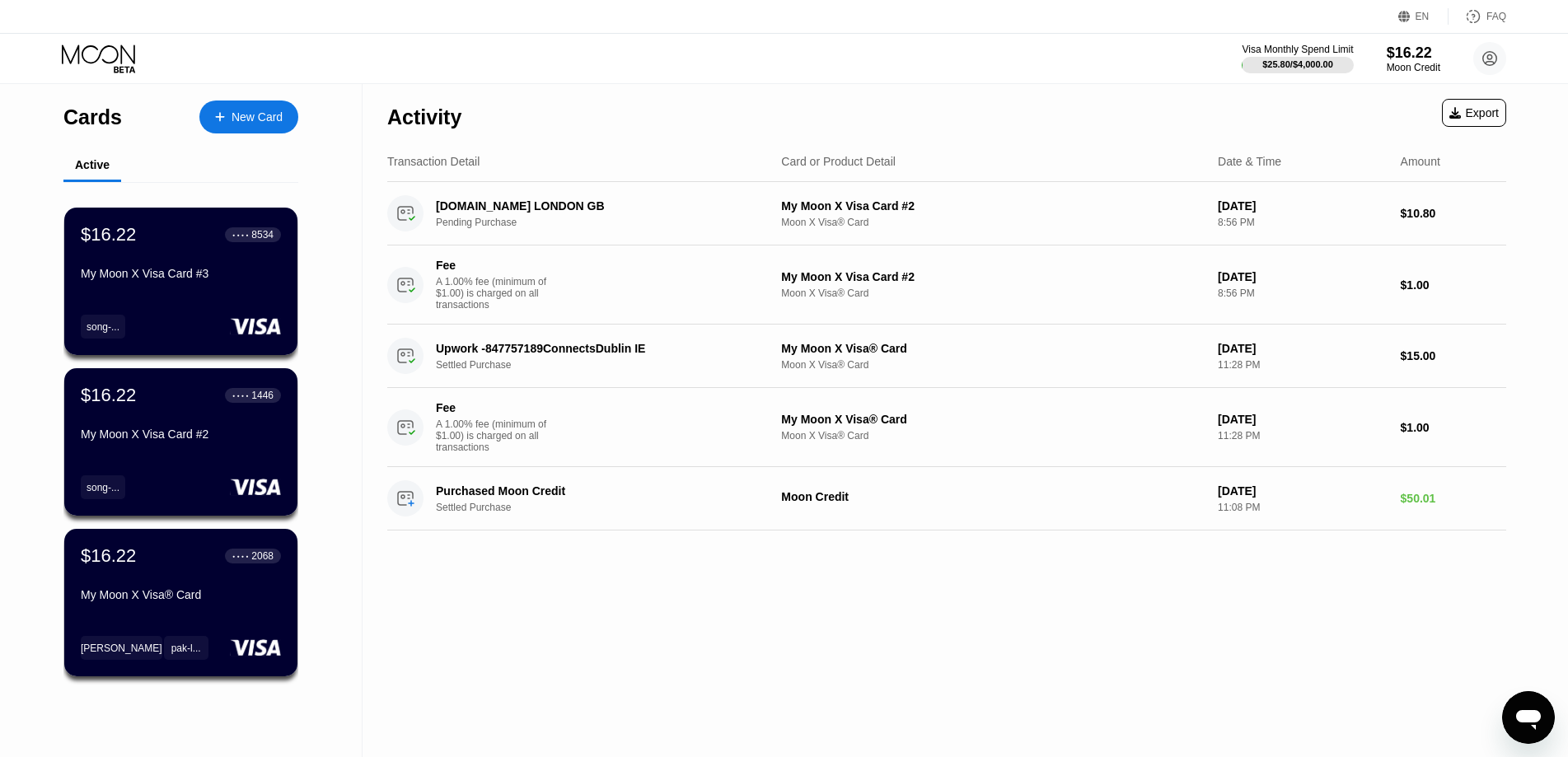
click at [1186, 614] on div "Activity Export Transaction Detail Card or Product Detail Date & Time Amount [D…" at bounding box center [947, 420] width 1169 height 673
drag, startPoint x: 739, startPoint y: 610, endPoint x: 730, endPoint y: 610, distance: 9.0
click at [739, 610] on div "Activity Export Transaction Detail Card or Product Detail Date & Time Amount [D…" at bounding box center [947, 420] width 1169 height 673
click at [379, 582] on div "Activity Export Transaction Detail Card or Product Detail Date & Time Amount [D…" at bounding box center [947, 420] width 1169 height 673
drag, startPoint x: 375, startPoint y: 576, endPoint x: 390, endPoint y: 575, distance: 15.0
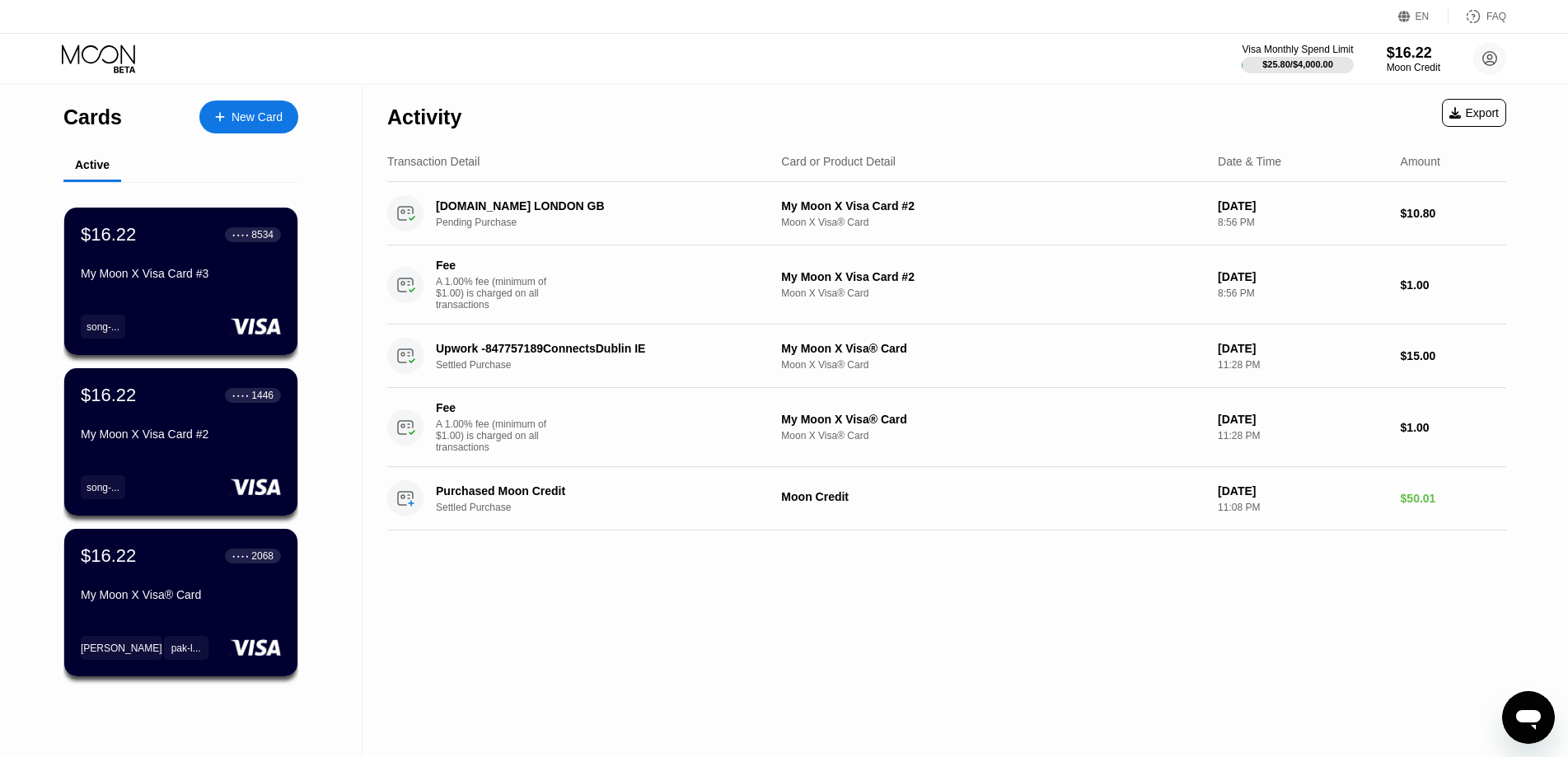
click at [377, 576] on div "Activity Export Transaction Detail Card or Product Detail Date & Time Amount [D…" at bounding box center [947, 420] width 1169 height 673
click at [707, 573] on div "Activity Export Transaction Detail Card or Product Detail Date & Time Amount [D…" at bounding box center [947, 420] width 1169 height 673
click at [1087, 605] on div "Activity Export Transaction Detail Card or Product Detail Date & Time Amount [D…" at bounding box center [947, 420] width 1169 height 673
drag, startPoint x: 1239, startPoint y: 598, endPoint x: 1177, endPoint y: 598, distance: 62.0
drag, startPoint x: 1177, startPoint y: 598, endPoint x: 1182, endPoint y: 614, distance: 16.8
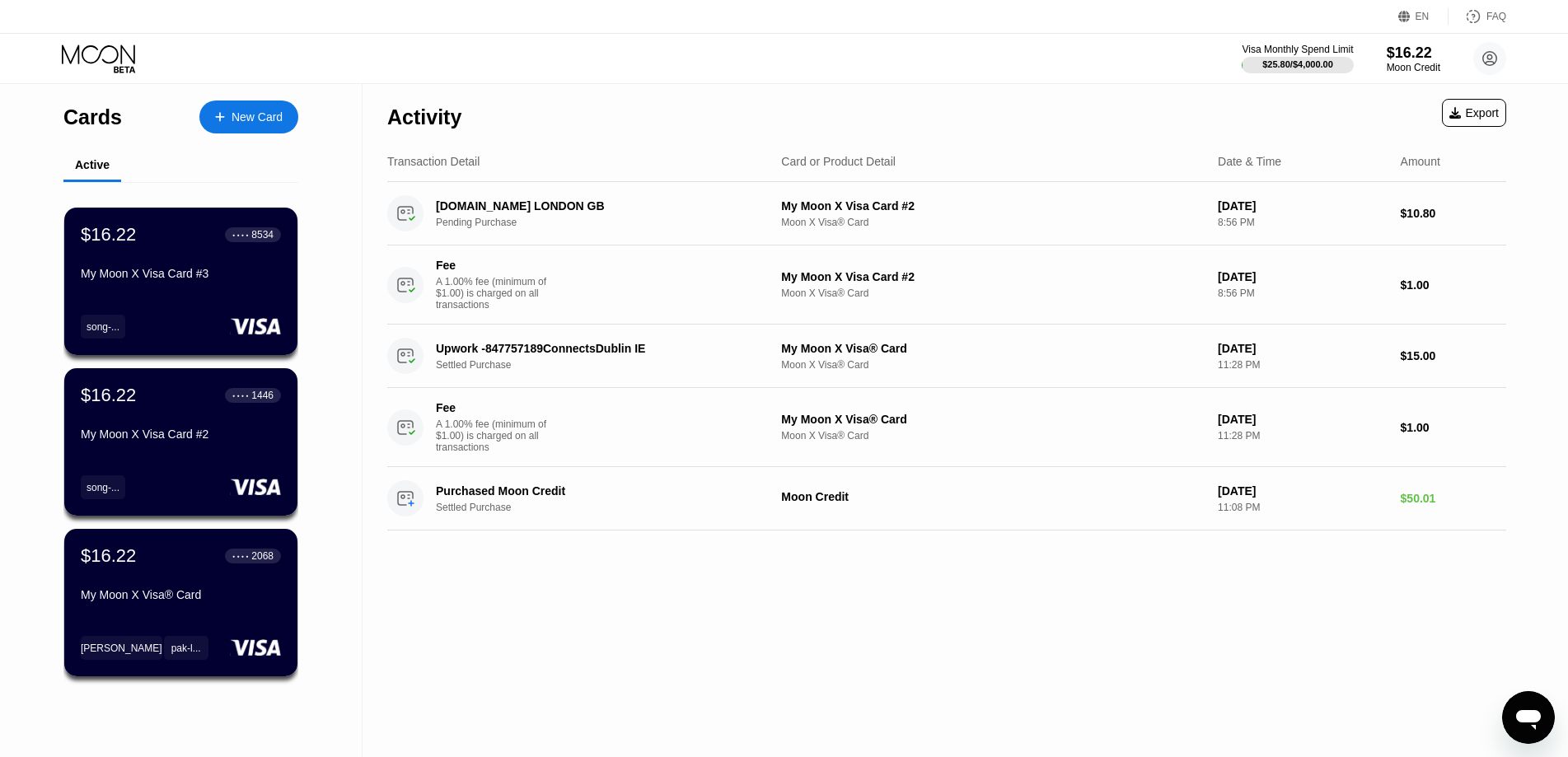
click at [1171, 614] on div "Activity Export Transaction Detail Card or Product Detail Date & Time Amount [D…" at bounding box center [947, 420] width 1169 height 673
click at [1190, 618] on div "Activity Export Transaction Detail Card or Product Detail Date & Time Amount [D…" at bounding box center [947, 420] width 1169 height 673
